Goal: Information Seeking & Learning: Learn about a topic

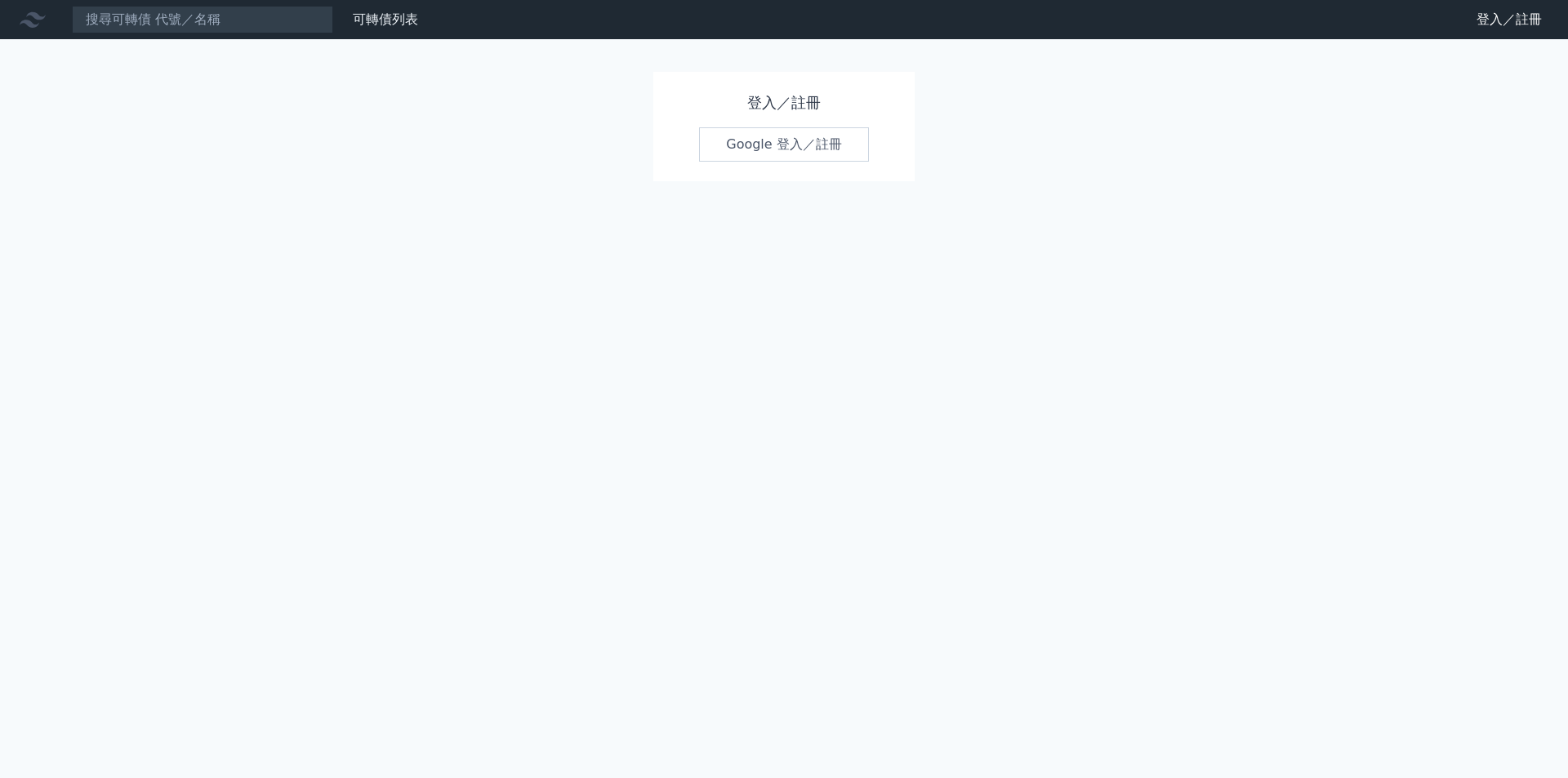
click at [793, 145] on link "Google 登入／註冊" at bounding box center [784, 145] width 170 height 34
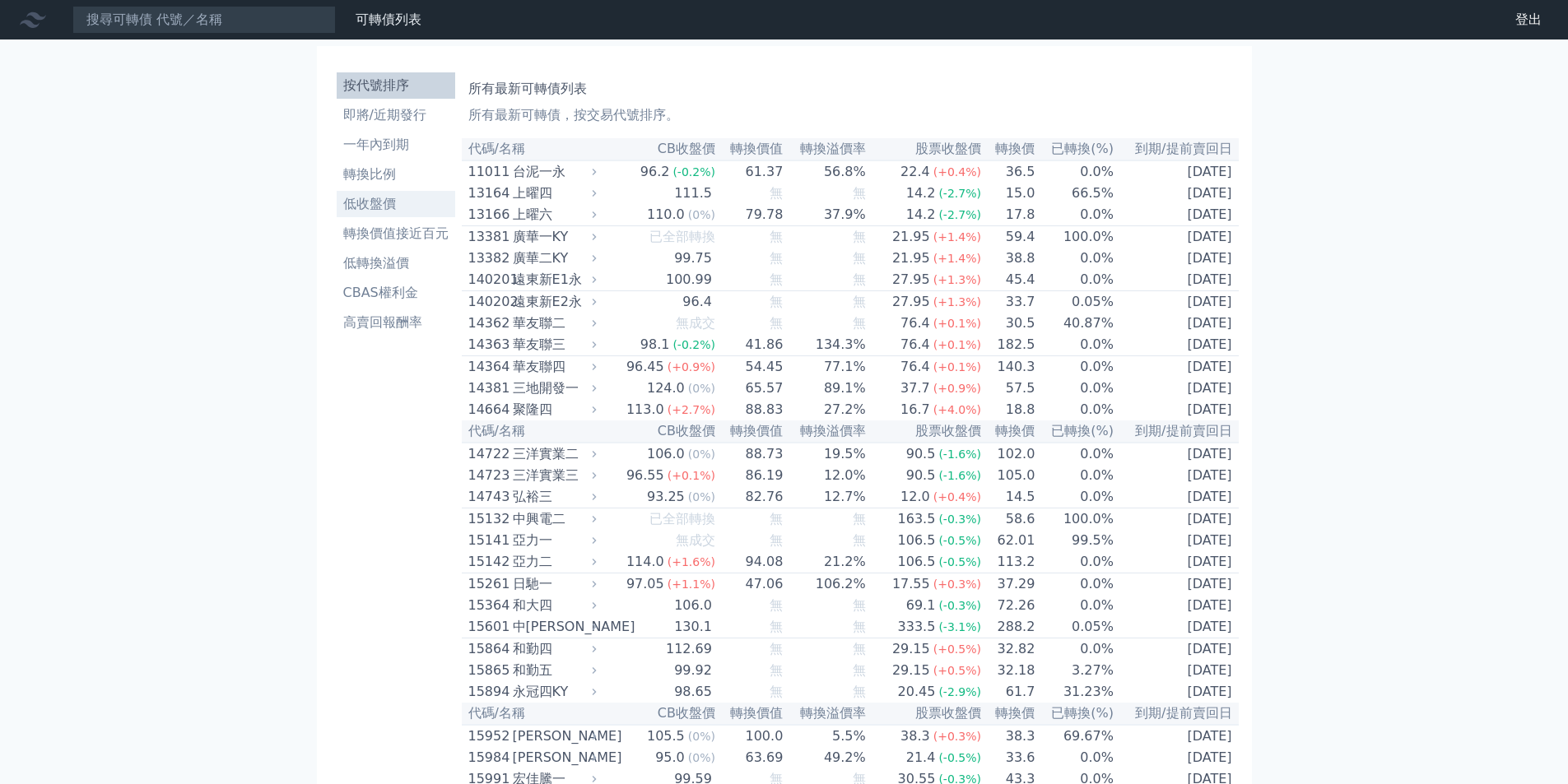
click at [384, 199] on li "低收盤價" at bounding box center [396, 204] width 118 height 20
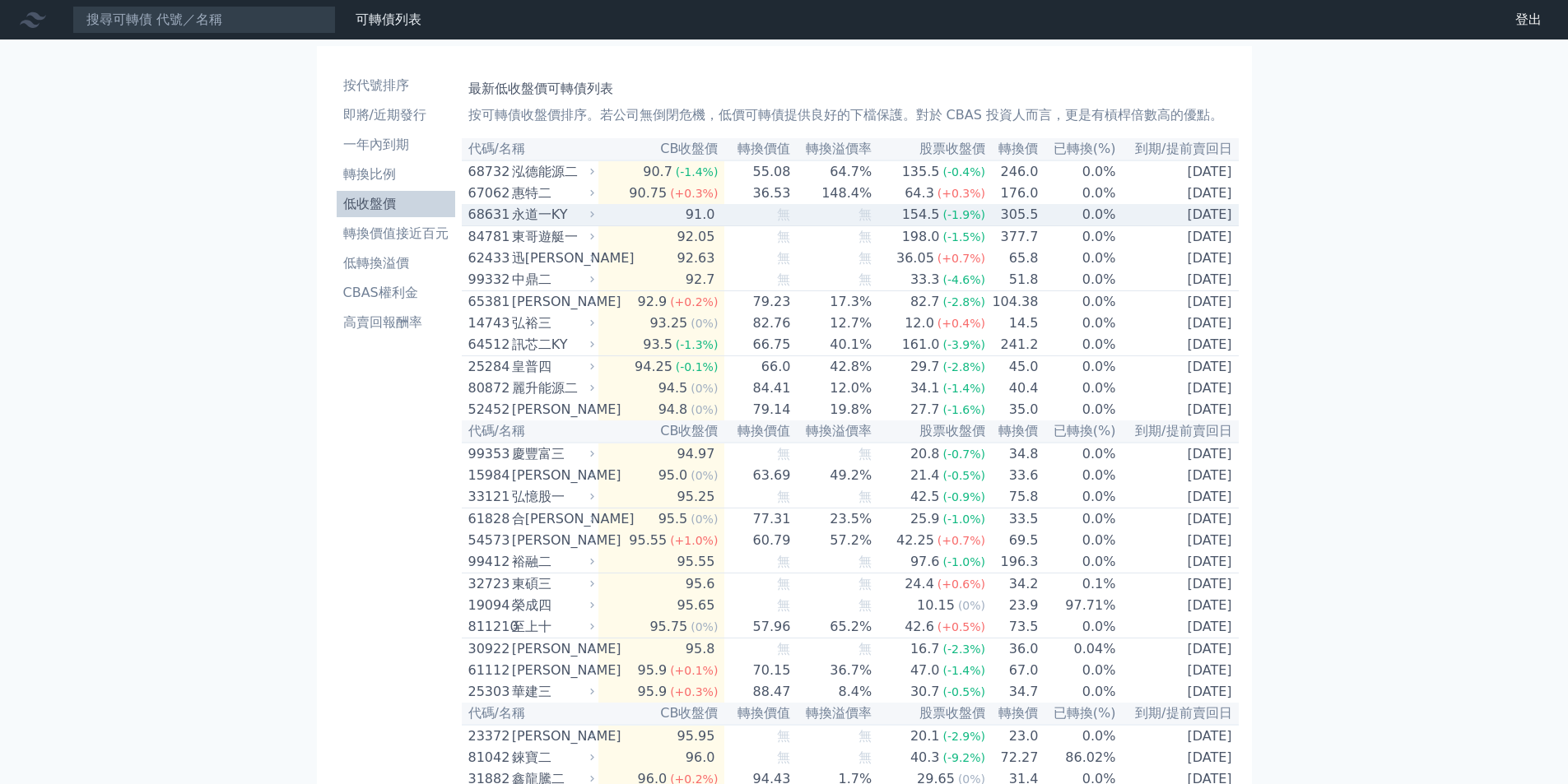
click at [644, 227] on td "91.0" at bounding box center [661, 215] width 126 height 22
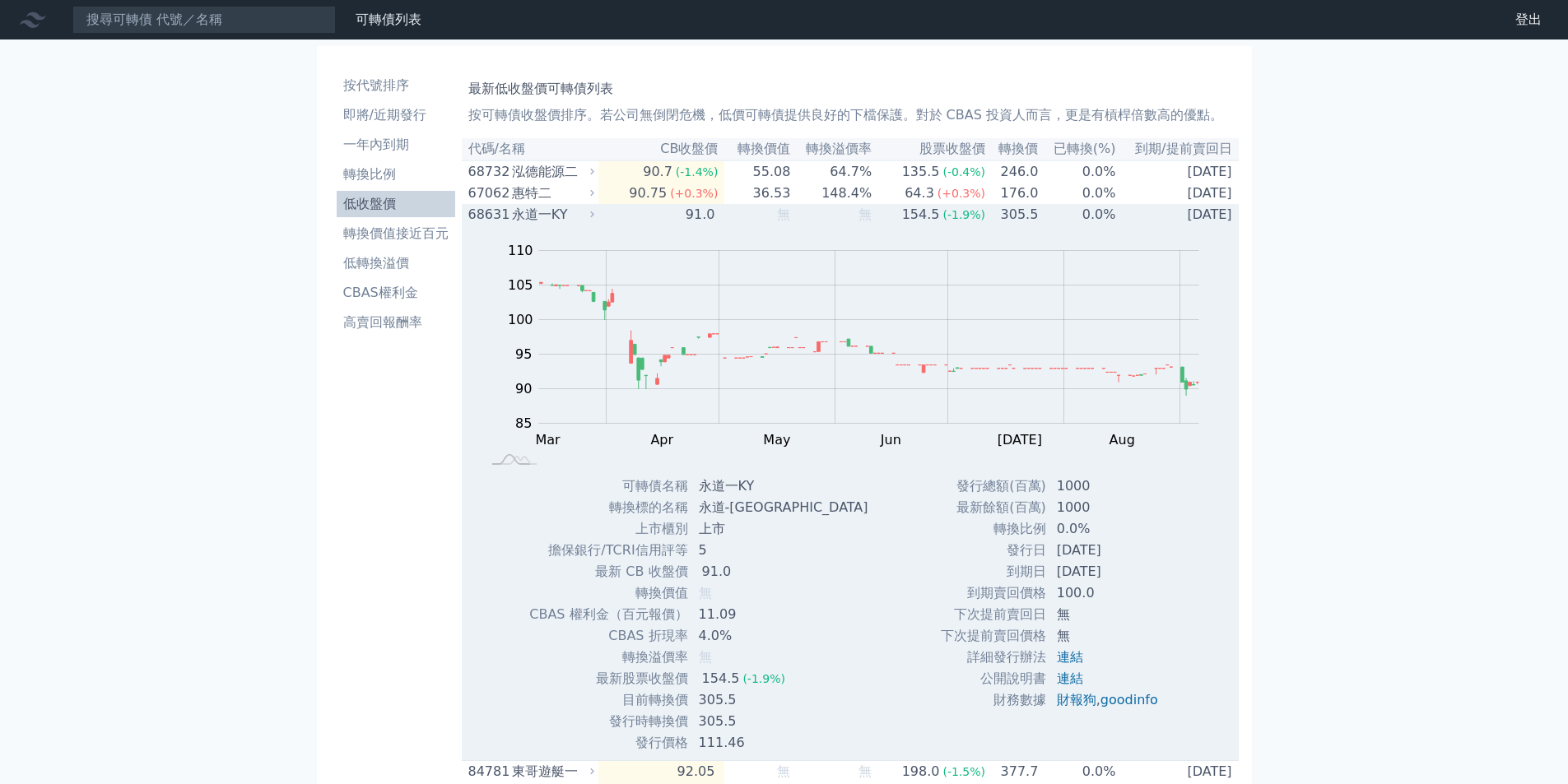
click at [644, 226] on td "91.0" at bounding box center [661, 215] width 126 height 22
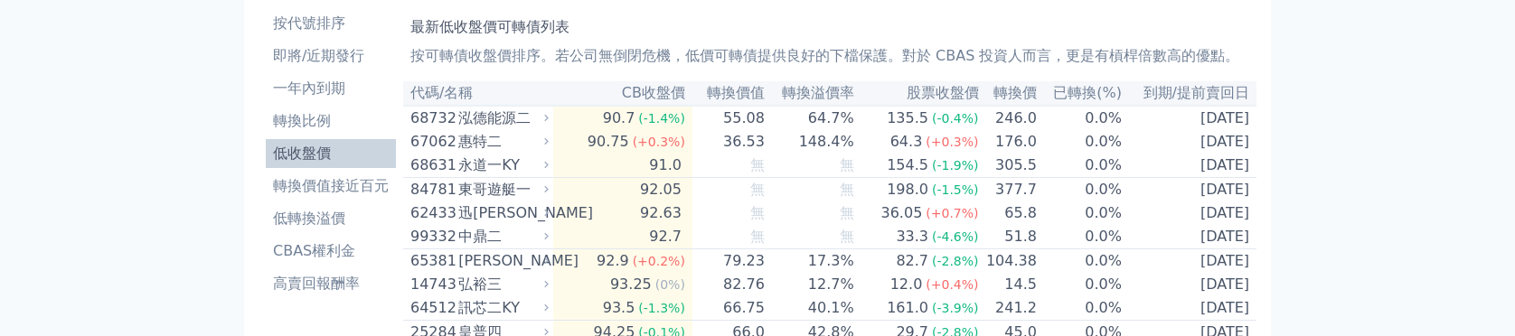
scroll to position [90, 0]
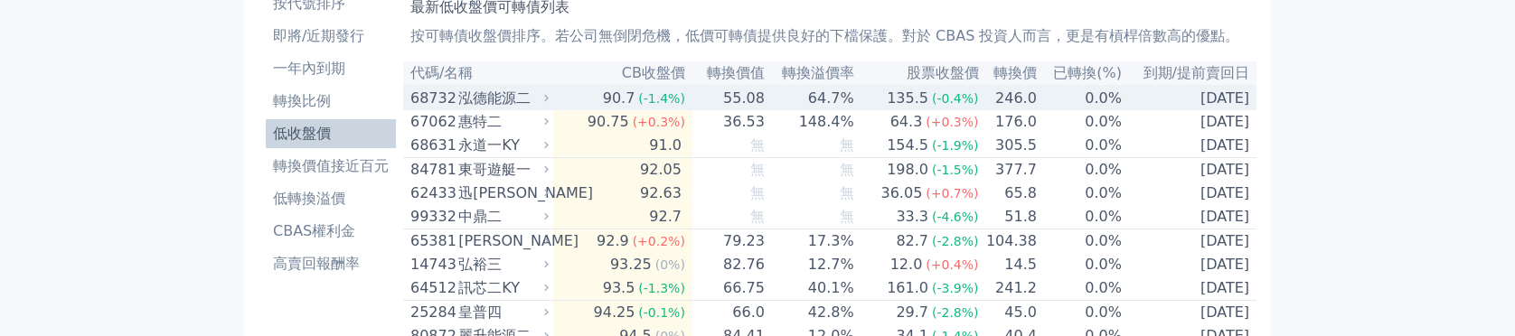
click at [843, 105] on td "64.7%" at bounding box center [810, 98] width 89 height 24
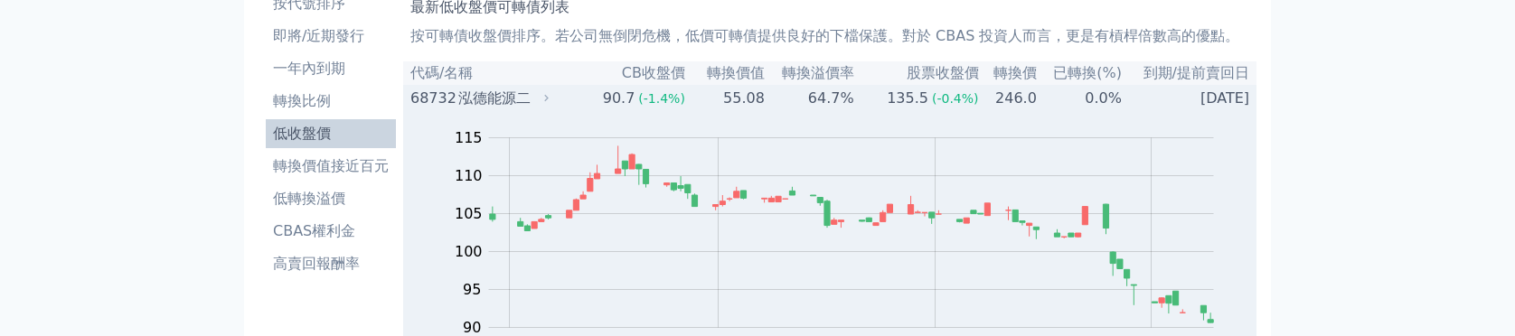
click at [842, 102] on td "64.7%" at bounding box center [810, 98] width 89 height 24
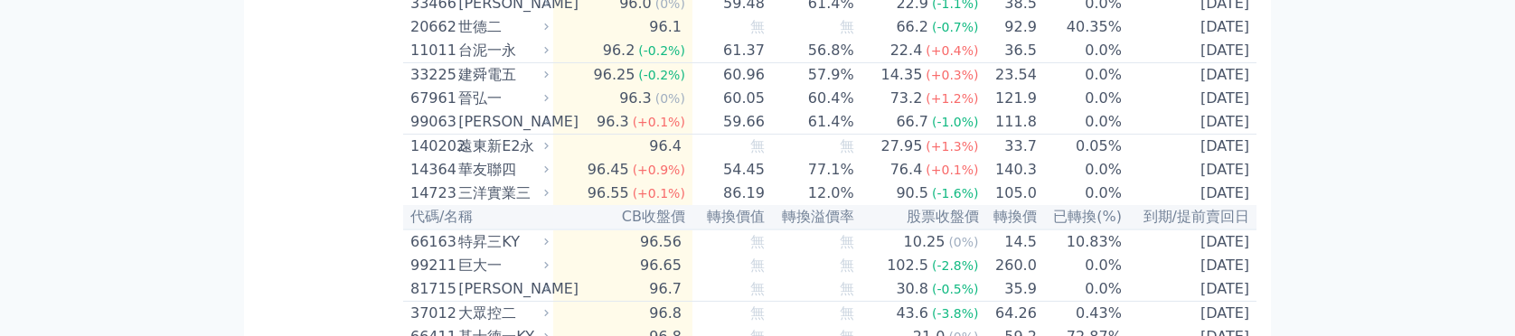
scroll to position [904, 0]
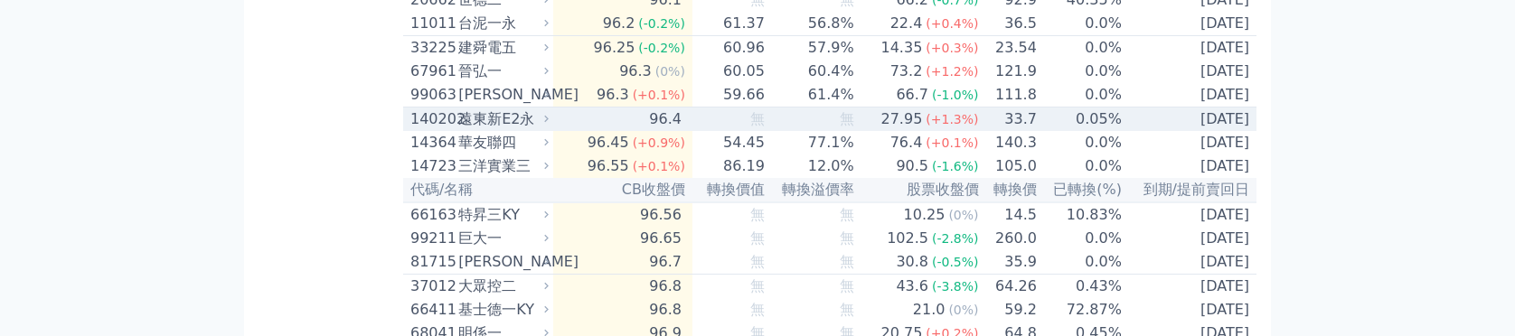
click at [866, 132] on td "27.95 (+1.3%)" at bounding box center [917, 120] width 125 height 24
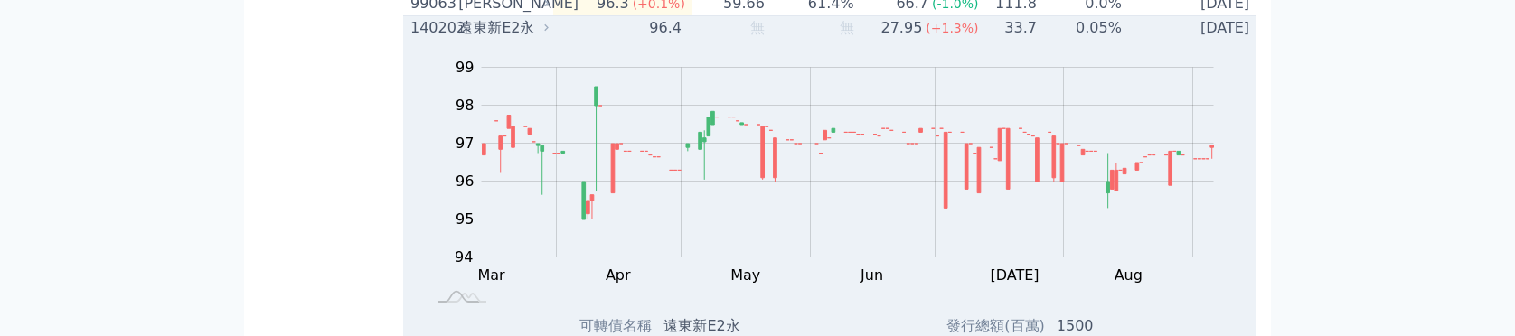
scroll to position [994, 0]
click at [860, 42] on td "27.95 (+1.3%)" at bounding box center [917, 29] width 125 height 24
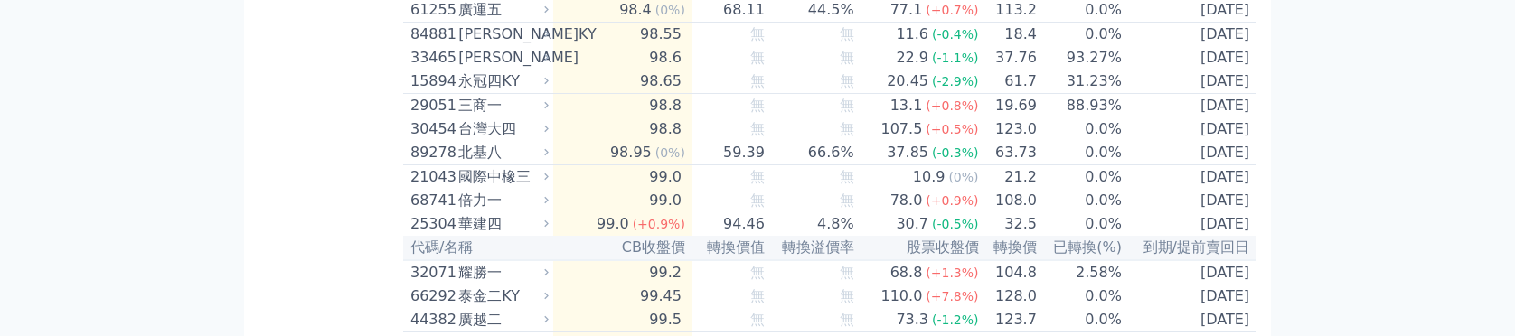
scroll to position [1808, 0]
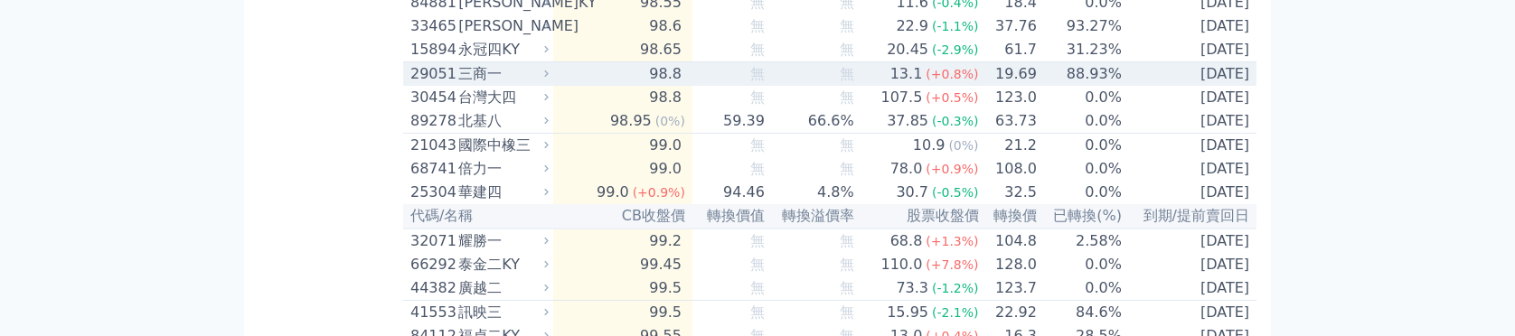
click at [929, 81] on span "(+0.8%)" at bounding box center [952, 74] width 52 height 14
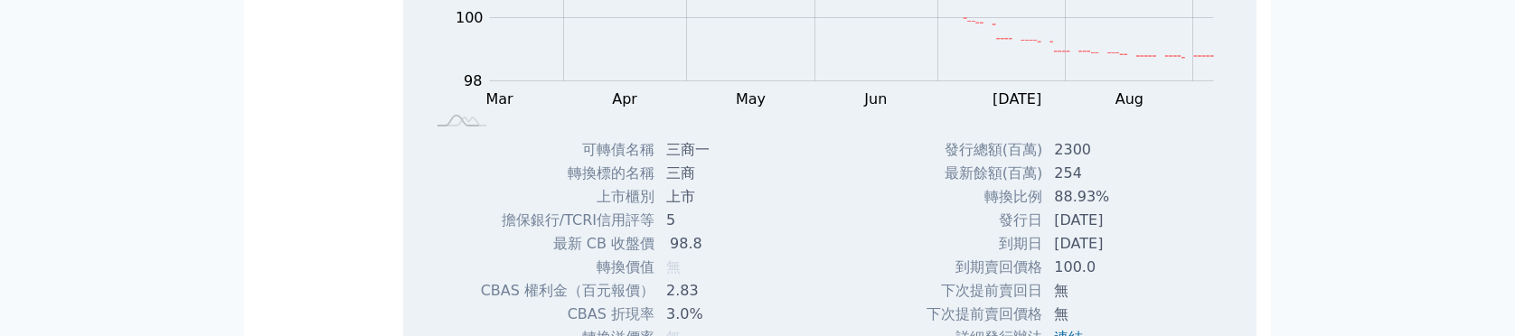
scroll to position [1898, 0]
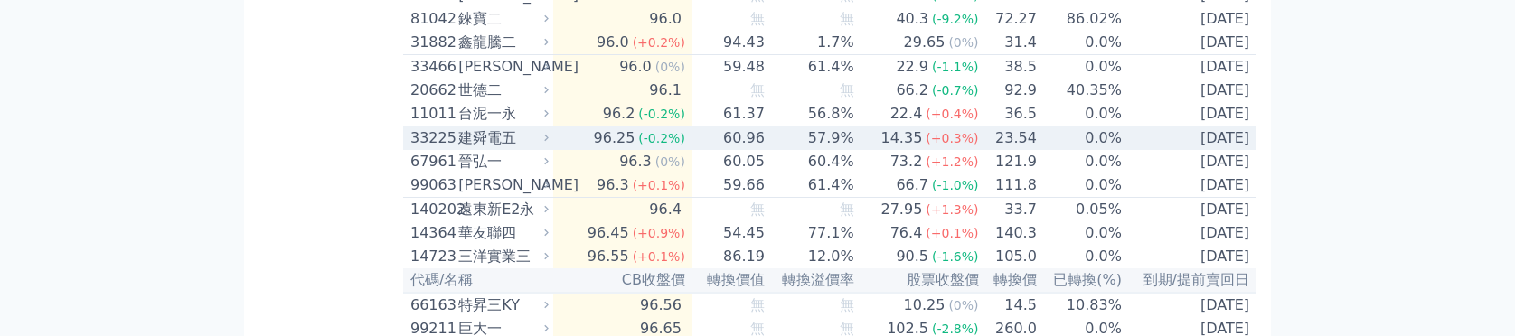
scroll to position [723, 0]
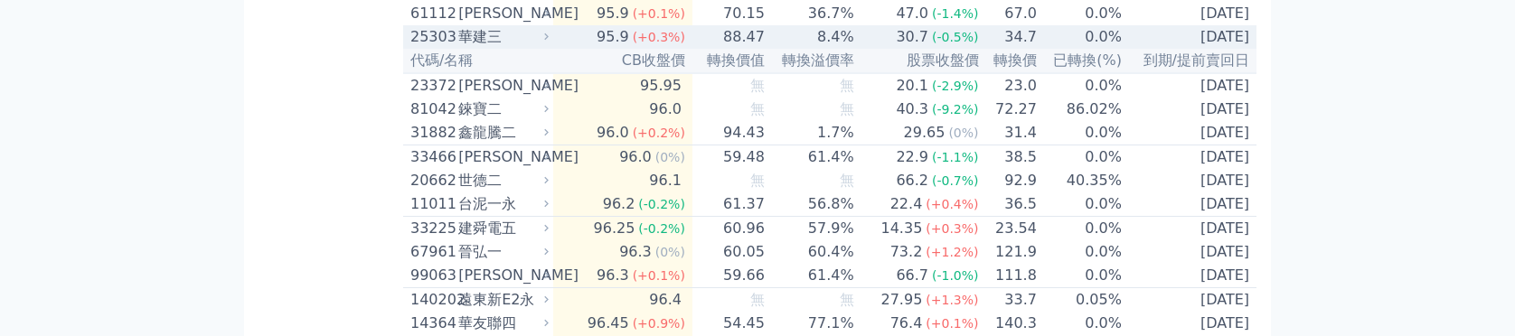
click at [915, 48] on div "30.7" at bounding box center [912, 37] width 40 height 22
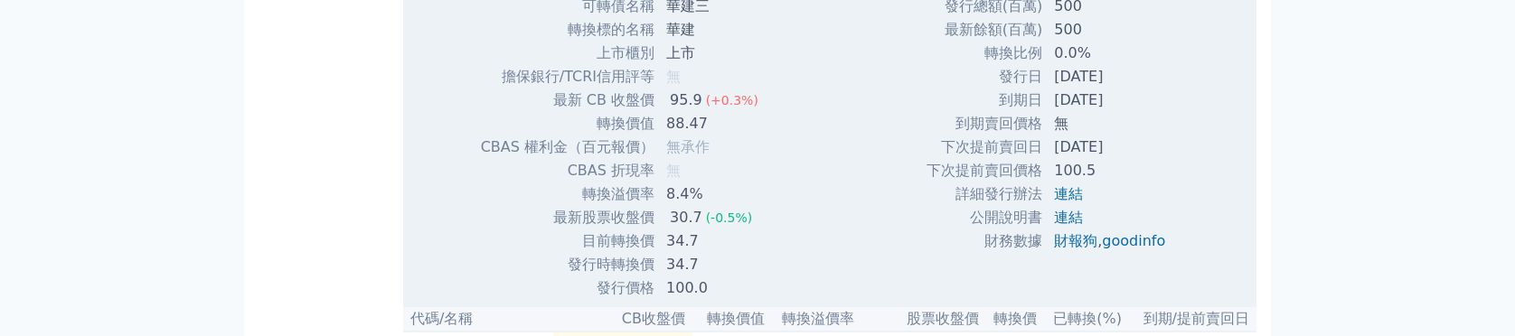
scroll to position [1085, 0]
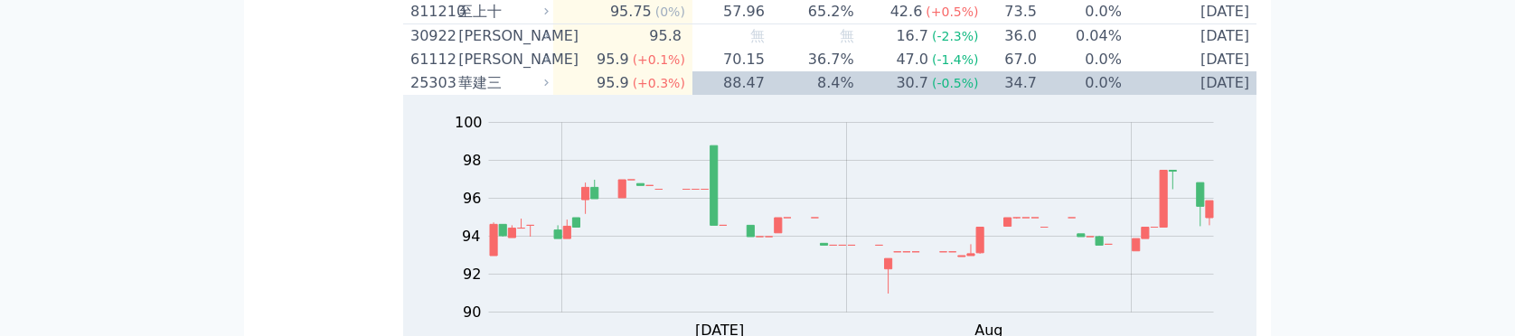
scroll to position [723, 0]
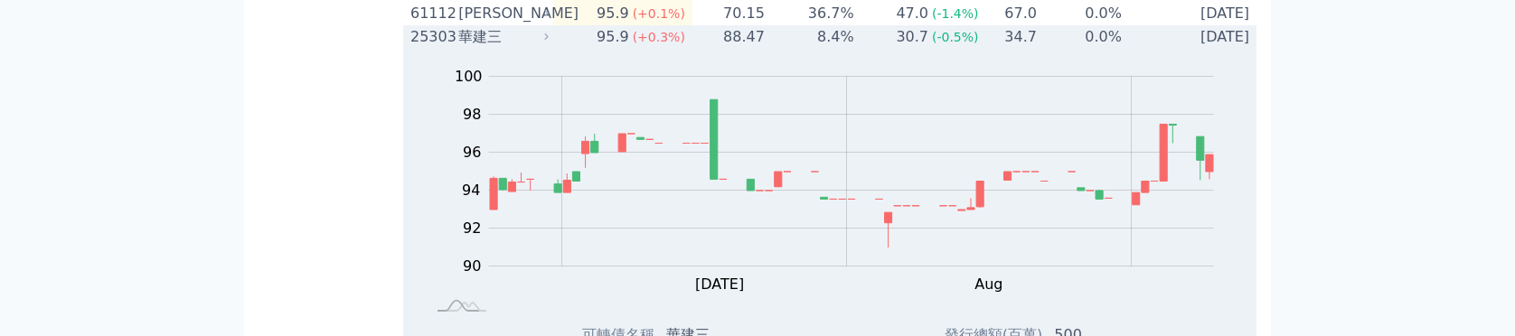
click at [751, 49] on td "88.47" at bounding box center [728, 37] width 73 height 24
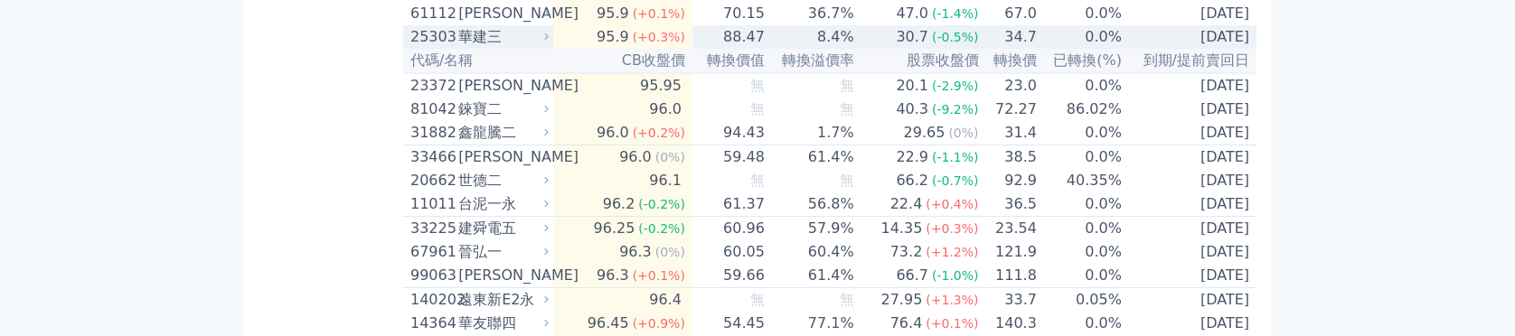
click at [751, 49] on td "88.47" at bounding box center [728, 37] width 73 height 24
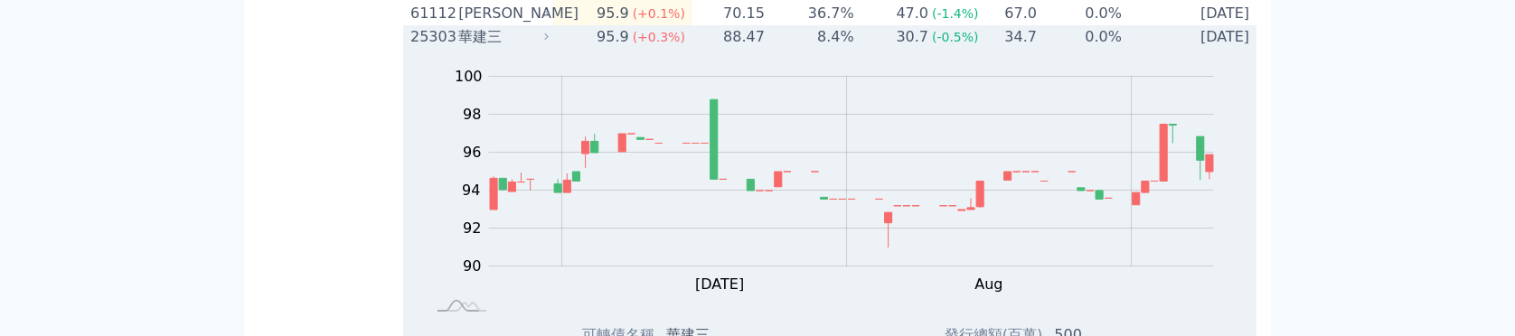
click at [751, 49] on td "88.47" at bounding box center [728, 37] width 73 height 24
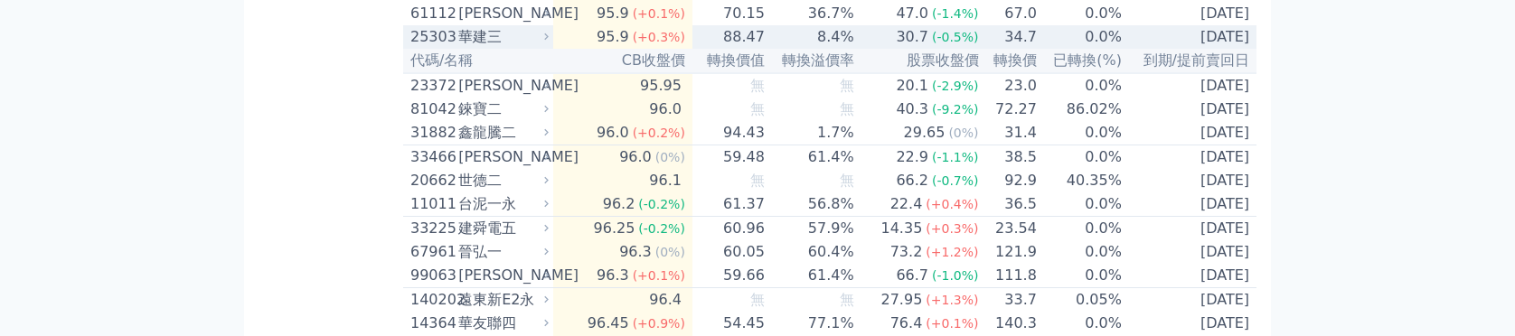
click at [751, 49] on td "88.47" at bounding box center [728, 37] width 73 height 24
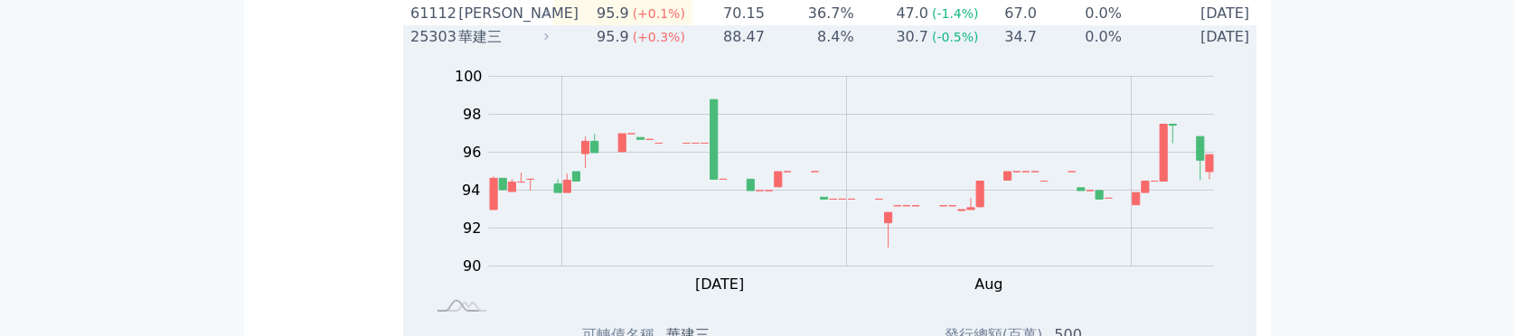
scroll to position [813, 0]
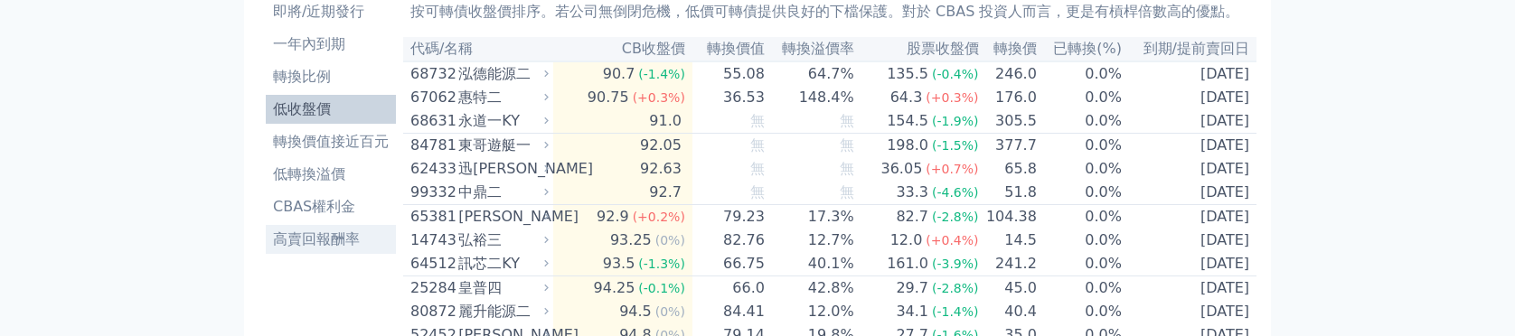
scroll to position [0, 0]
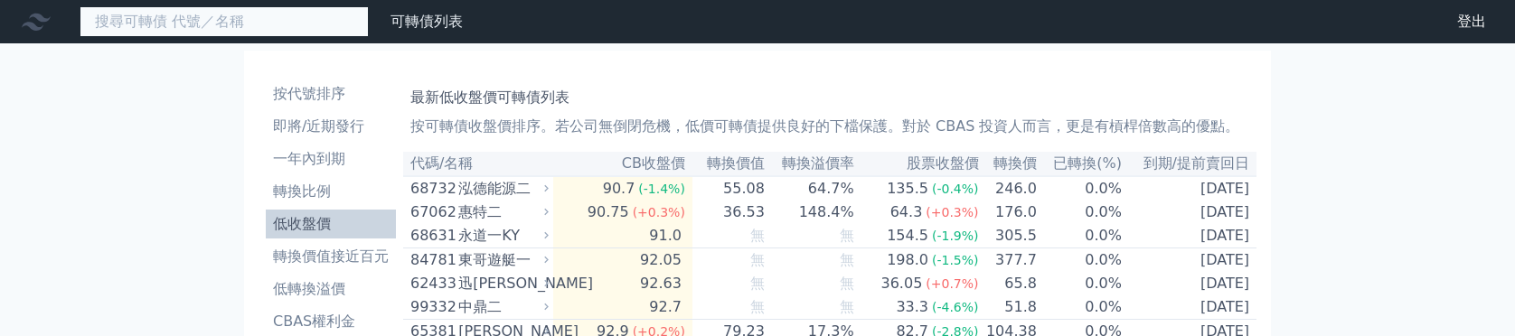
click at [268, 17] on input at bounding box center [224, 21] width 289 height 31
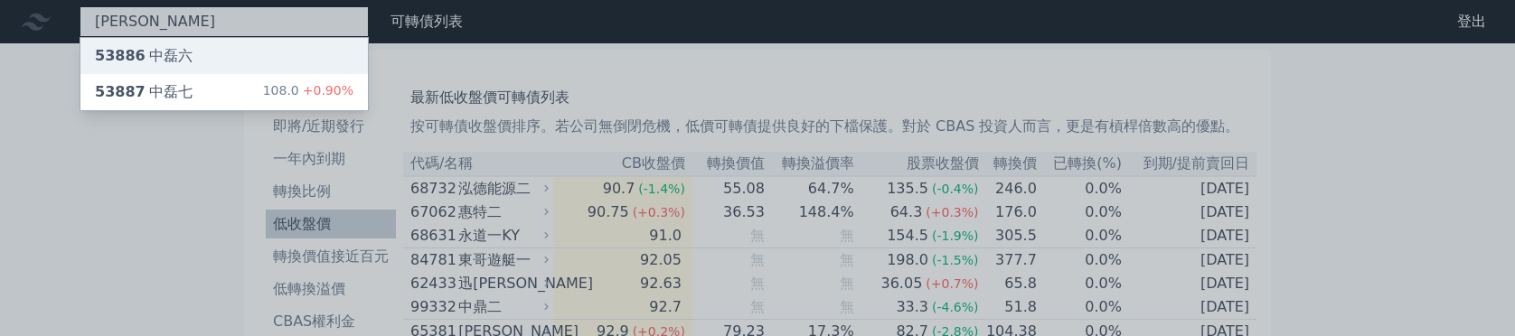
type input "中磊"
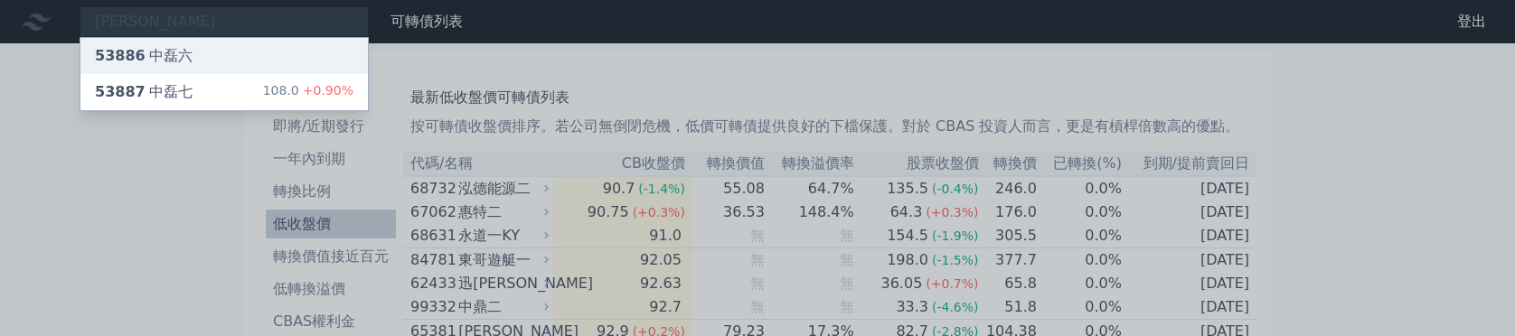
click at [248, 49] on div "53886 中磊六" at bounding box center [223, 56] width 287 height 36
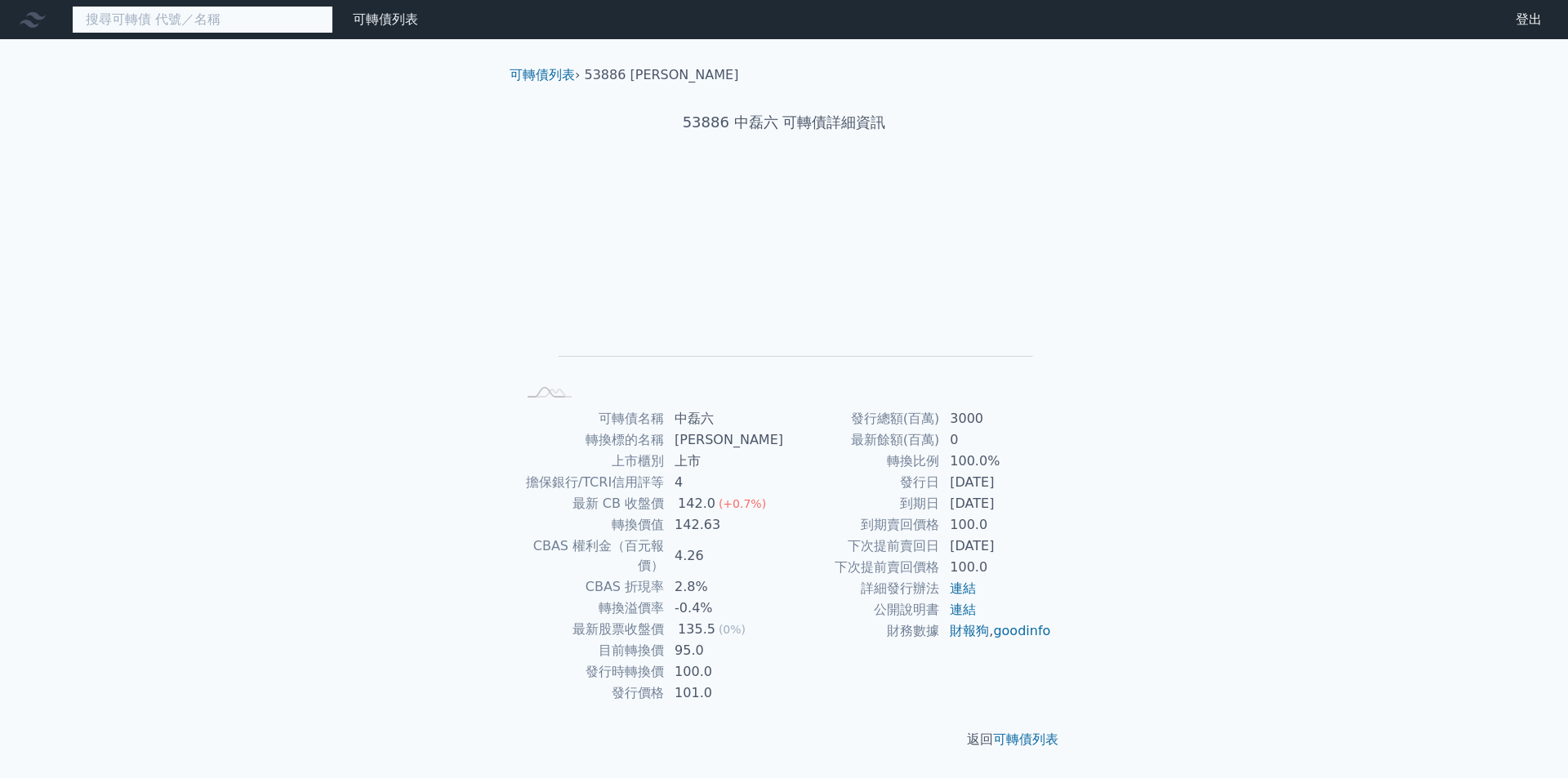
click at [249, 17] on input at bounding box center [202, 19] width 261 height 28
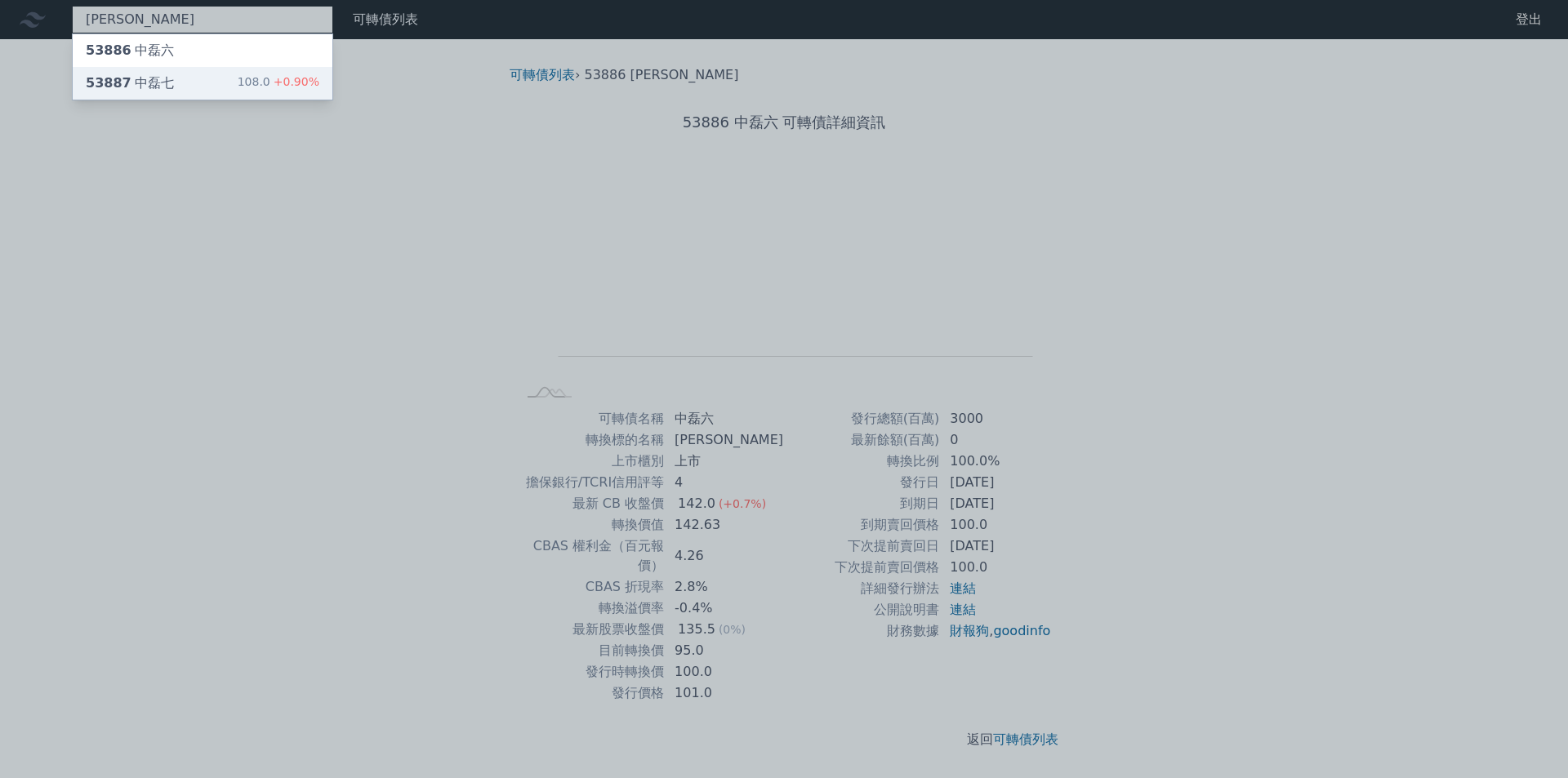
type input "中磊"
click at [258, 72] on div "53887 中磊七 108.0 +0.90%" at bounding box center [202, 83] width 259 height 33
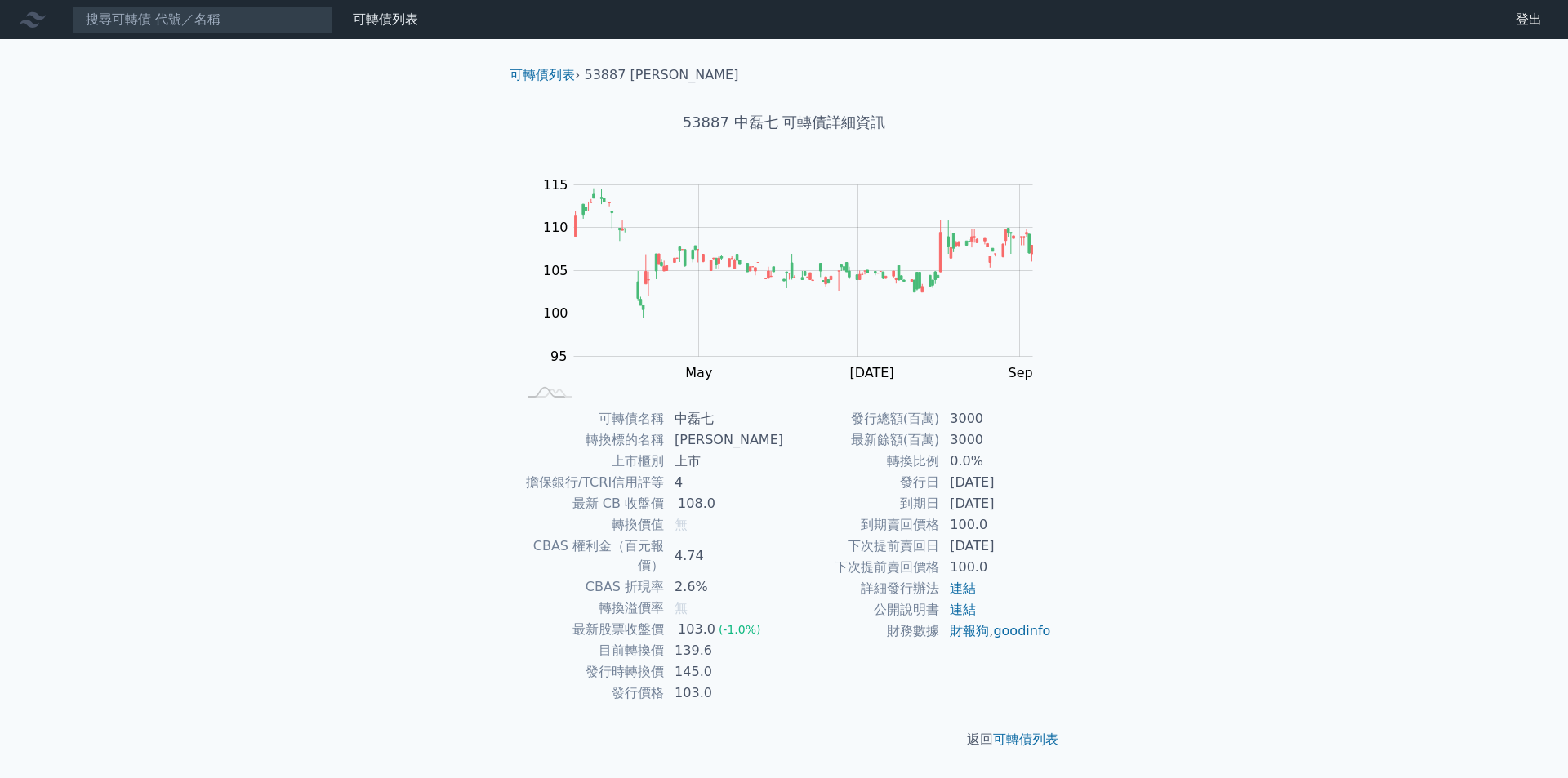
click at [1155, 346] on div "可轉債列表 財務數據 可轉債列表 財務數據 登出 登出 可轉債列表 › 53887 中磊七 53887 中磊七 可轉債詳細資訊 Zoom Out 100 85…" at bounding box center [784, 389] width 1568 height 778
